Goal: Transaction & Acquisition: Obtain resource

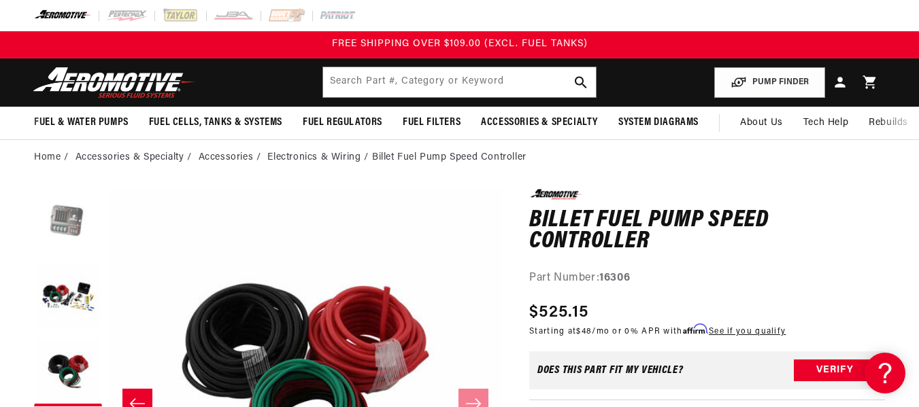
click at [48, 209] on button "Load image 1 in gallery view" at bounding box center [68, 223] width 68 height 68
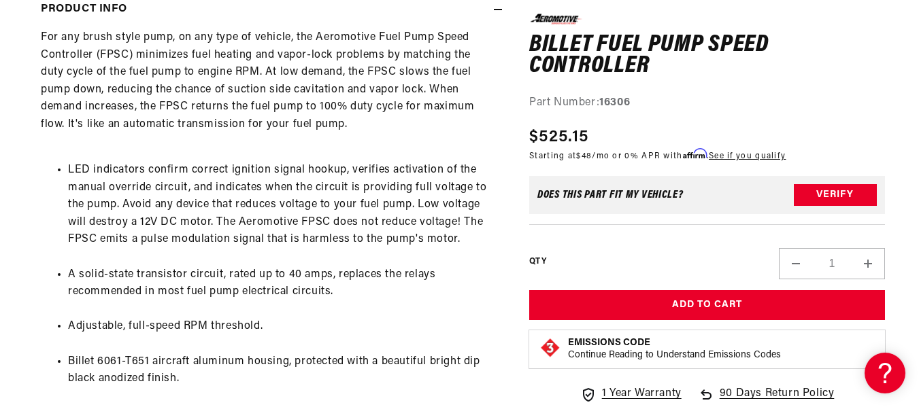
scroll to position [680, 0]
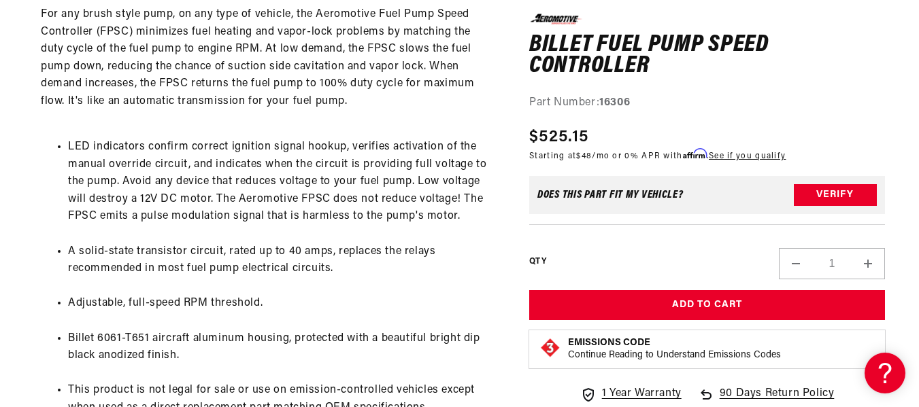
click at [0, 277] on section "0.0 star rating Write a review Billet Fuel Pump Speed Controller Billet Fuel Pu…" at bounding box center [459, 71] width 919 height 1153
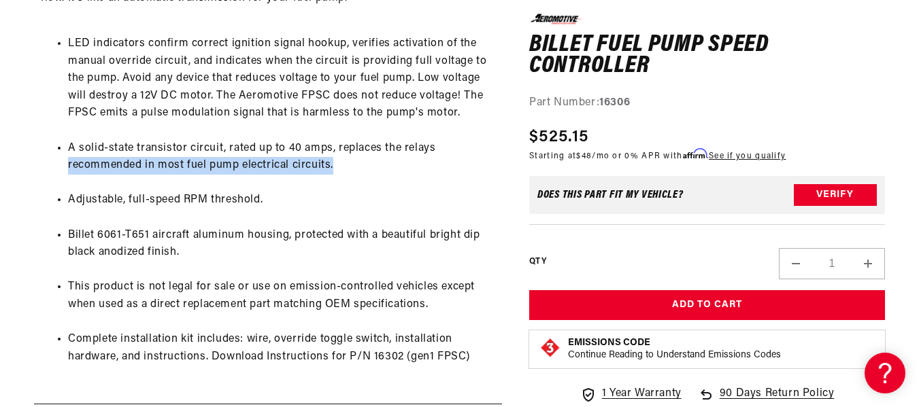
scroll to position [816, 0]
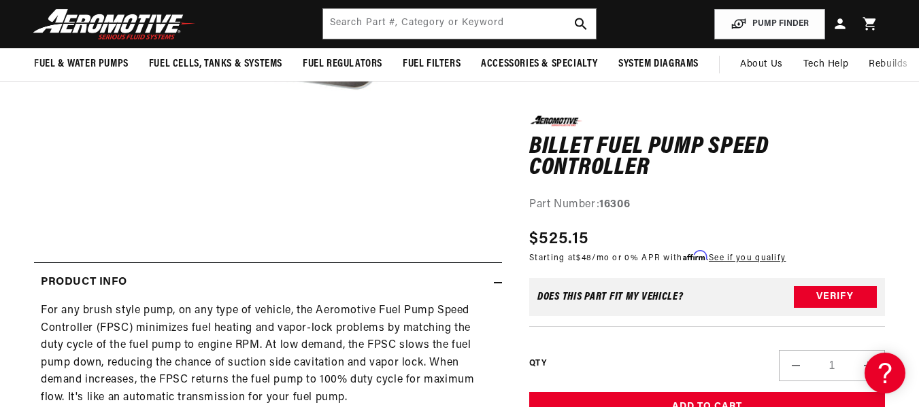
scroll to position [204, 0]
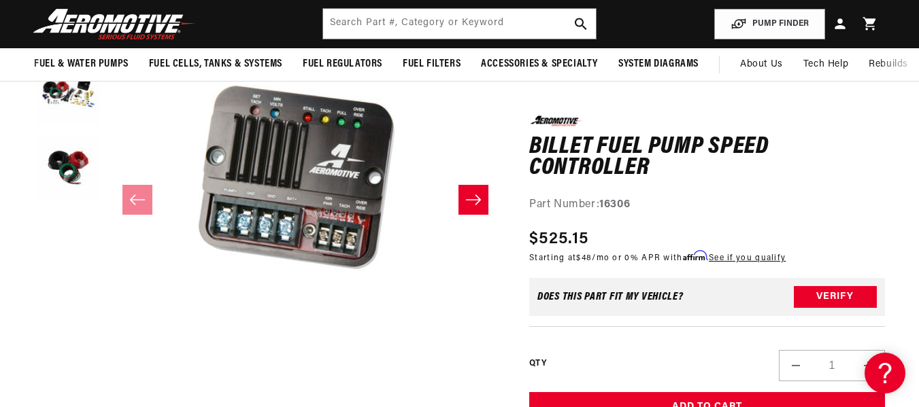
click at [469, 197] on icon "Slide right" at bounding box center [473, 200] width 16 height 14
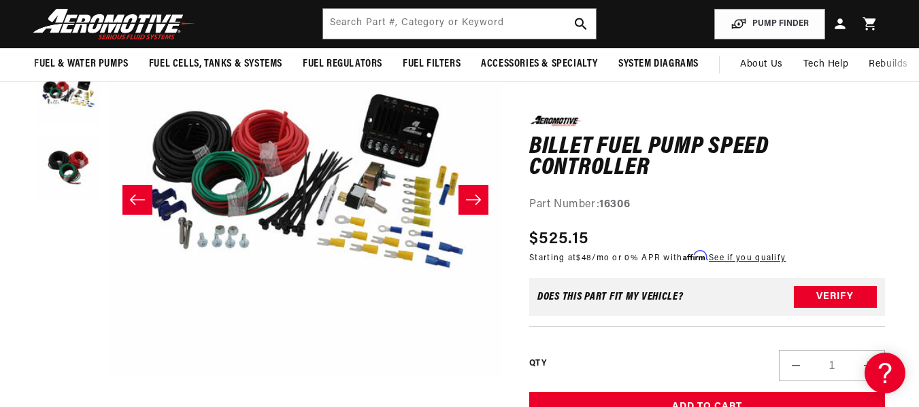
click at [469, 197] on icon "Slide right" at bounding box center [473, 200] width 16 height 14
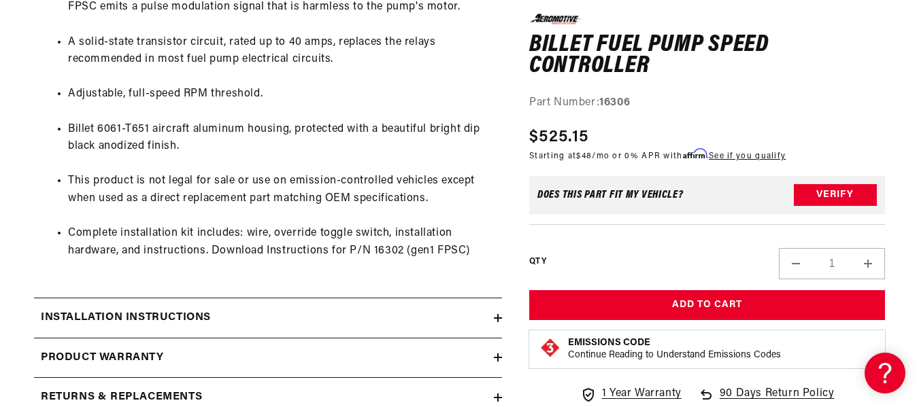
scroll to position [1020, 0]
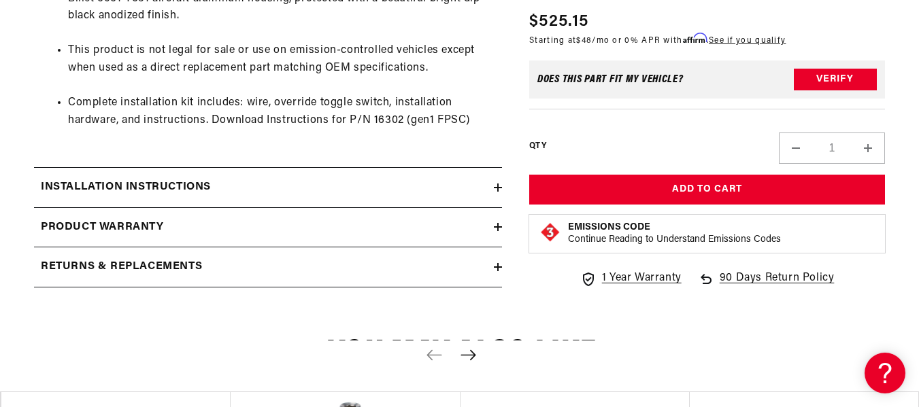
click at [470, 187] on div "Installation Instructions" at bounding box center [264, 188] width 460 height 18
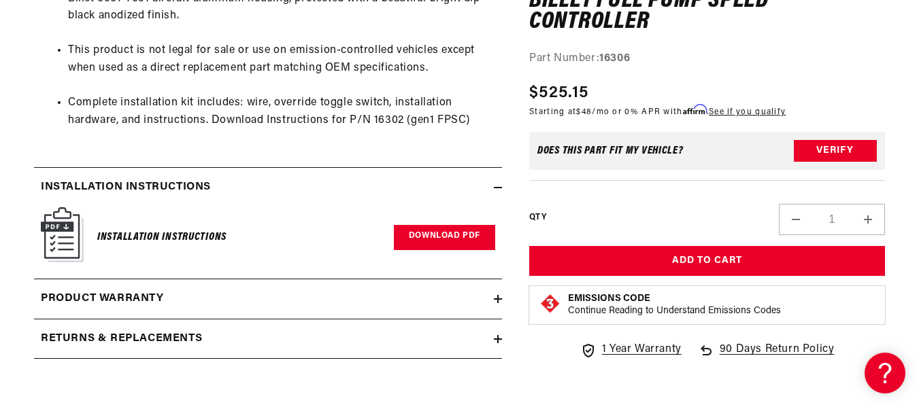
click at [445, 236] on link "Download PDF" at bounding box center [444, 237] width 101 height 25
